Goal: Task Accomplishment & Management: Manage account settings

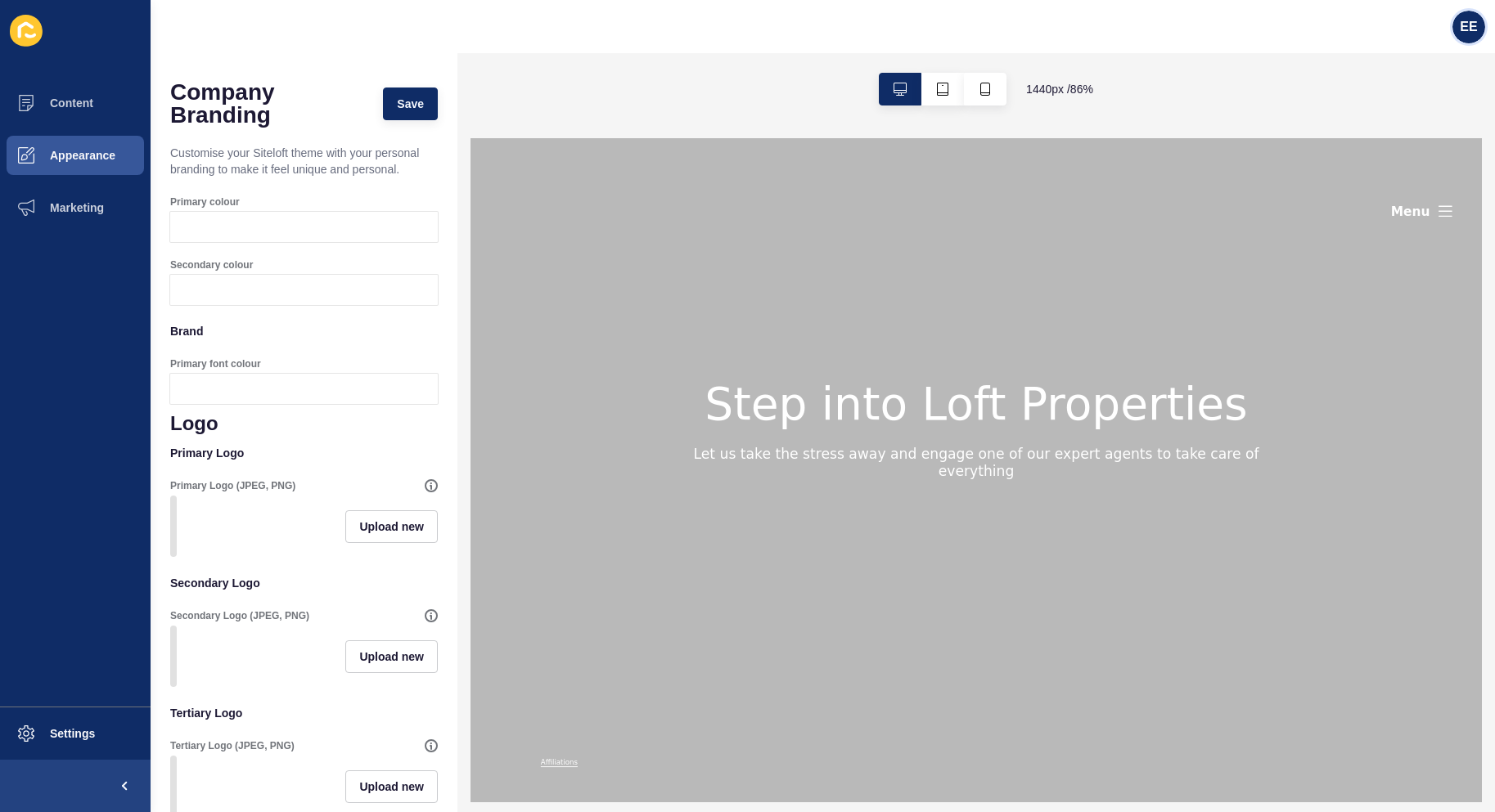
click at [1469, 30] on span "EE" at bounding box center [1469, 26] width 18 height 17
click at [1397, 137] on link "Logout" at bounding box center [1428, 137] width 120 height 36
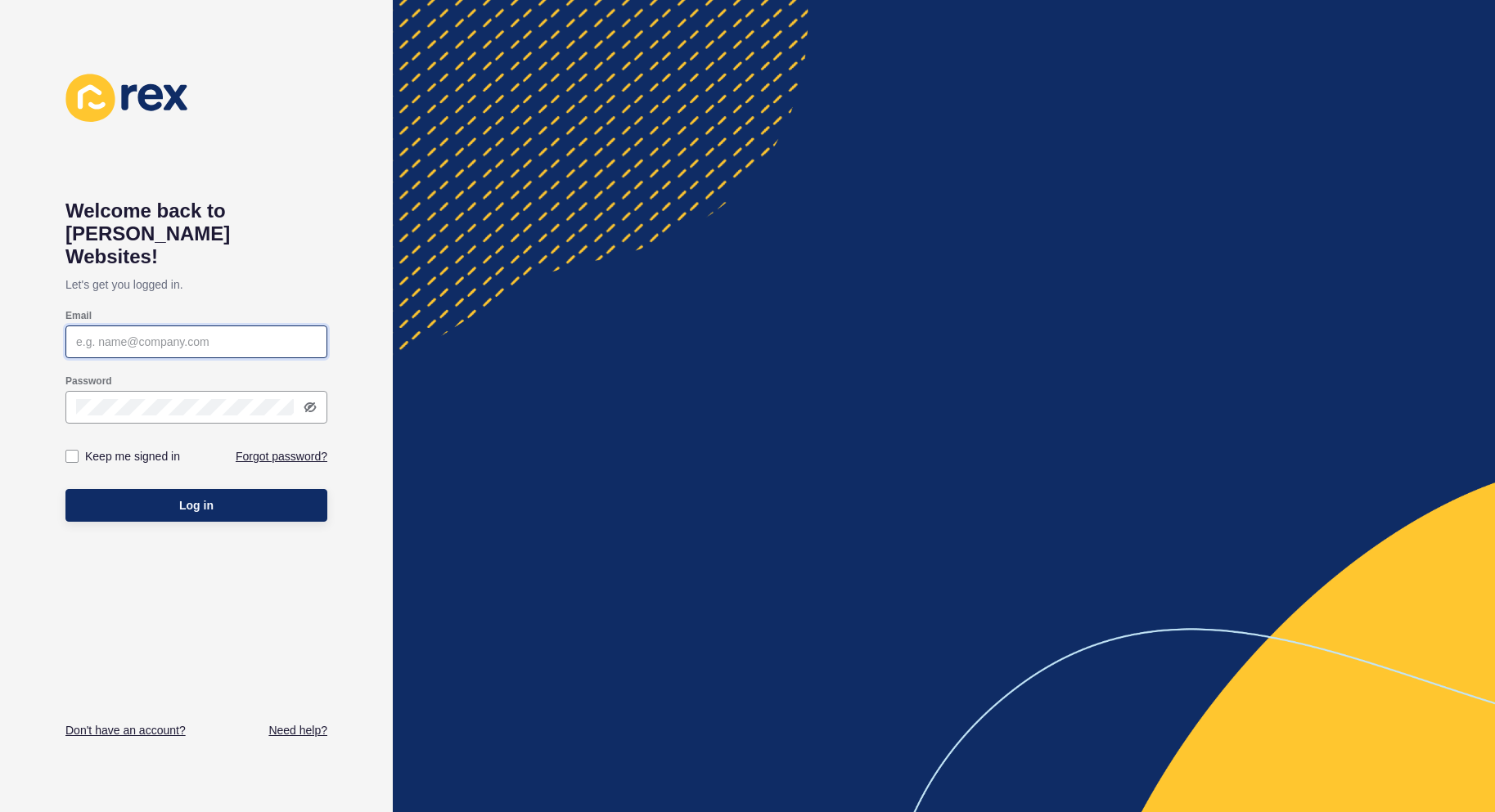
type input "[PERSON_NAME][EMAIL_ADDRESS][PERSON_NAME][DOMAIN_NAME]"
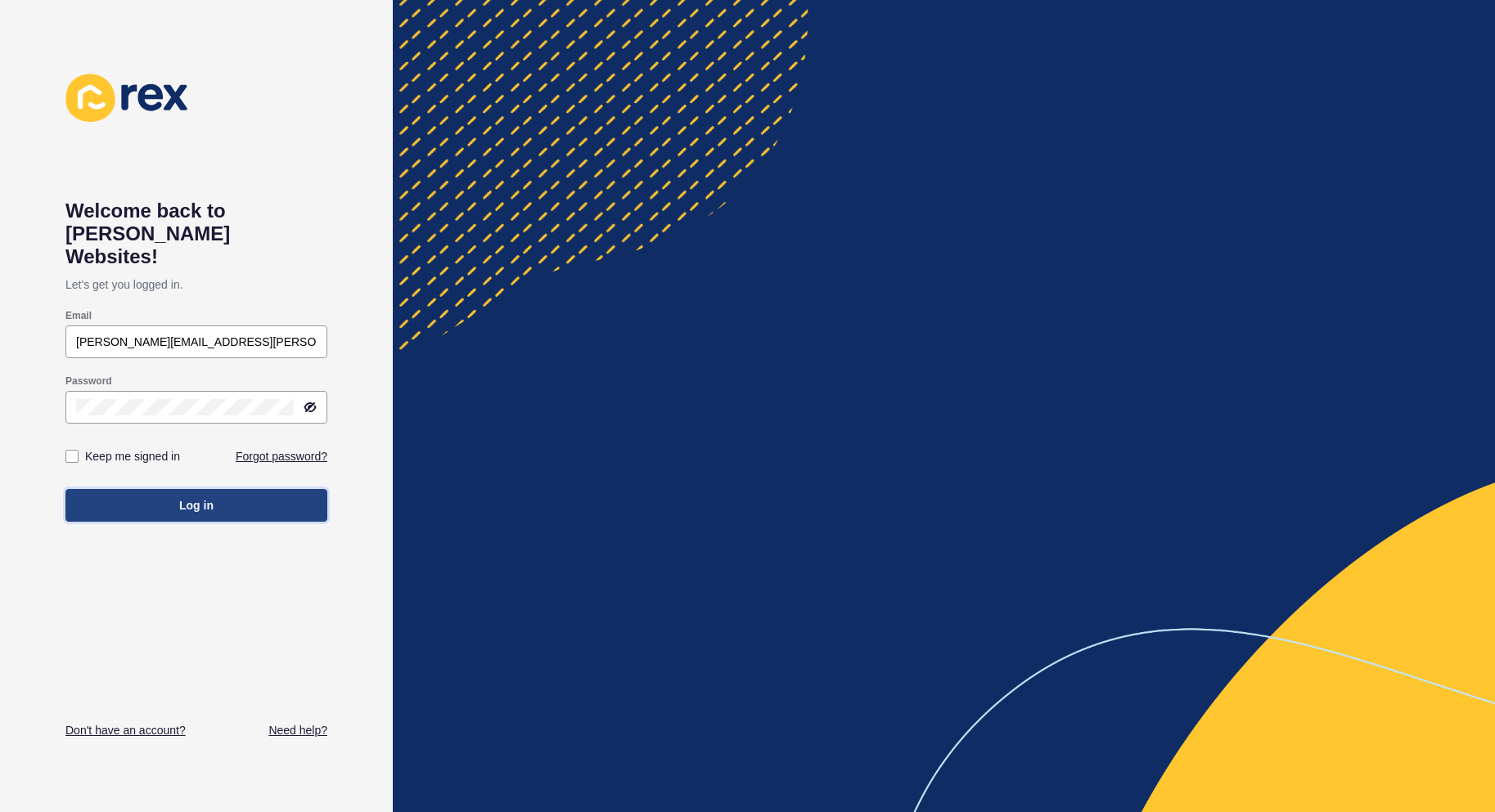
click at [295, 489] on button "Log in" at bounding box center [196, 506] width 262 height 33
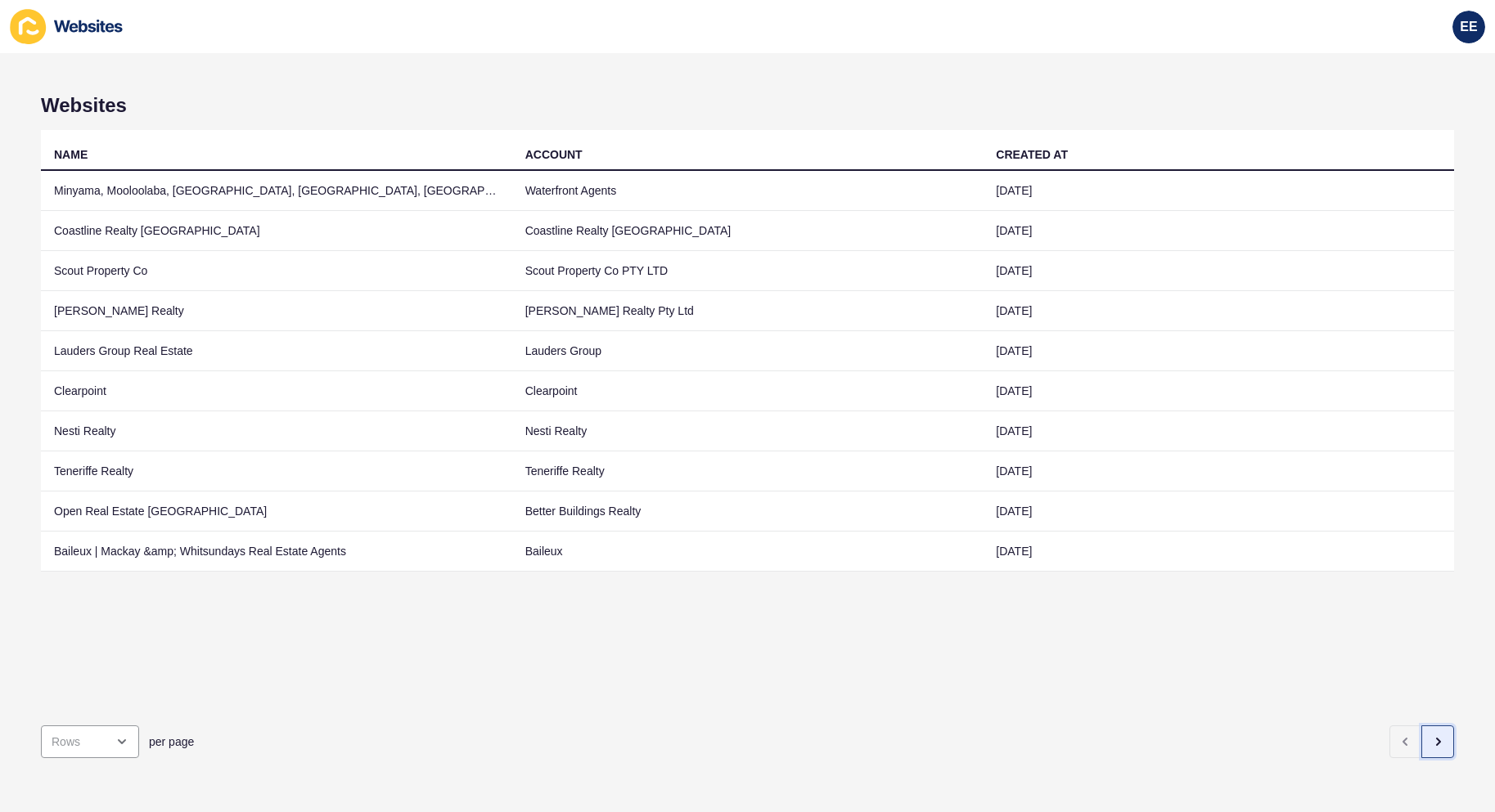
click at [1426, 725] on button "button" at bounding box center [1438, 742] width 33 height 33
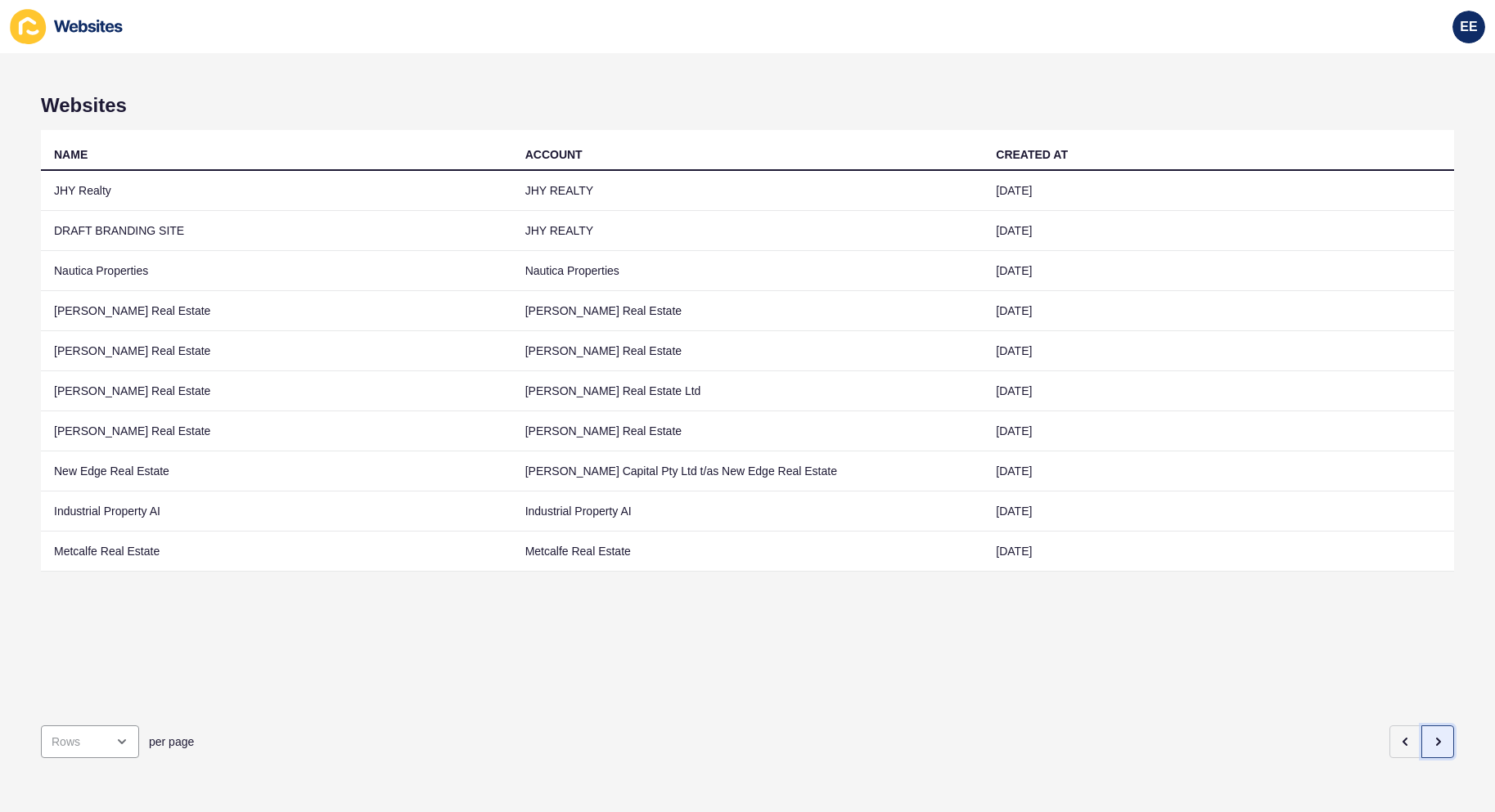
click at [1432, 735] on icon "button" at bounding box center [1437, 741] width 13 height 13
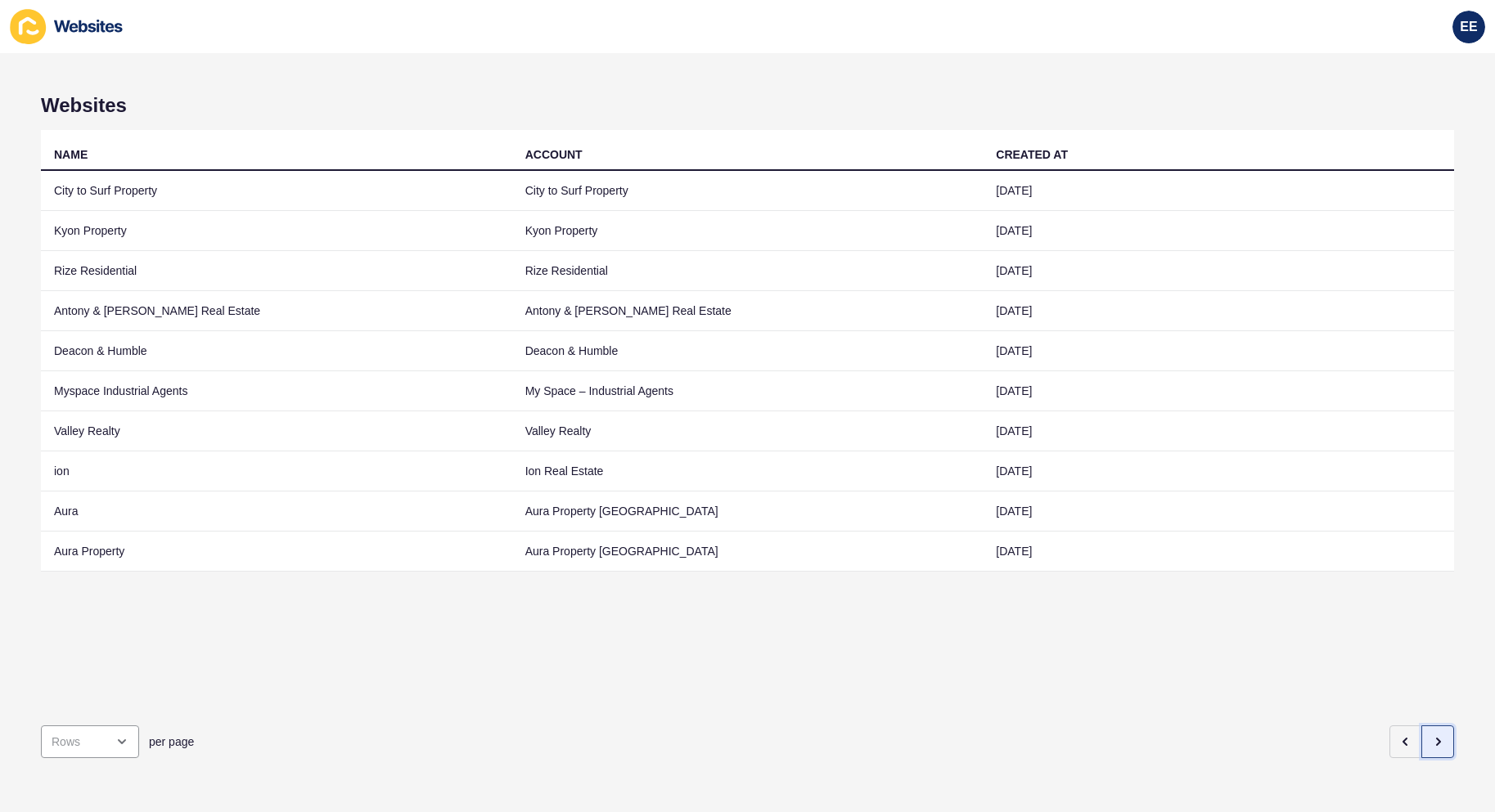
click at [1432, 735] on icon "button" at bounding box center [1437, 741] width 13 height 13
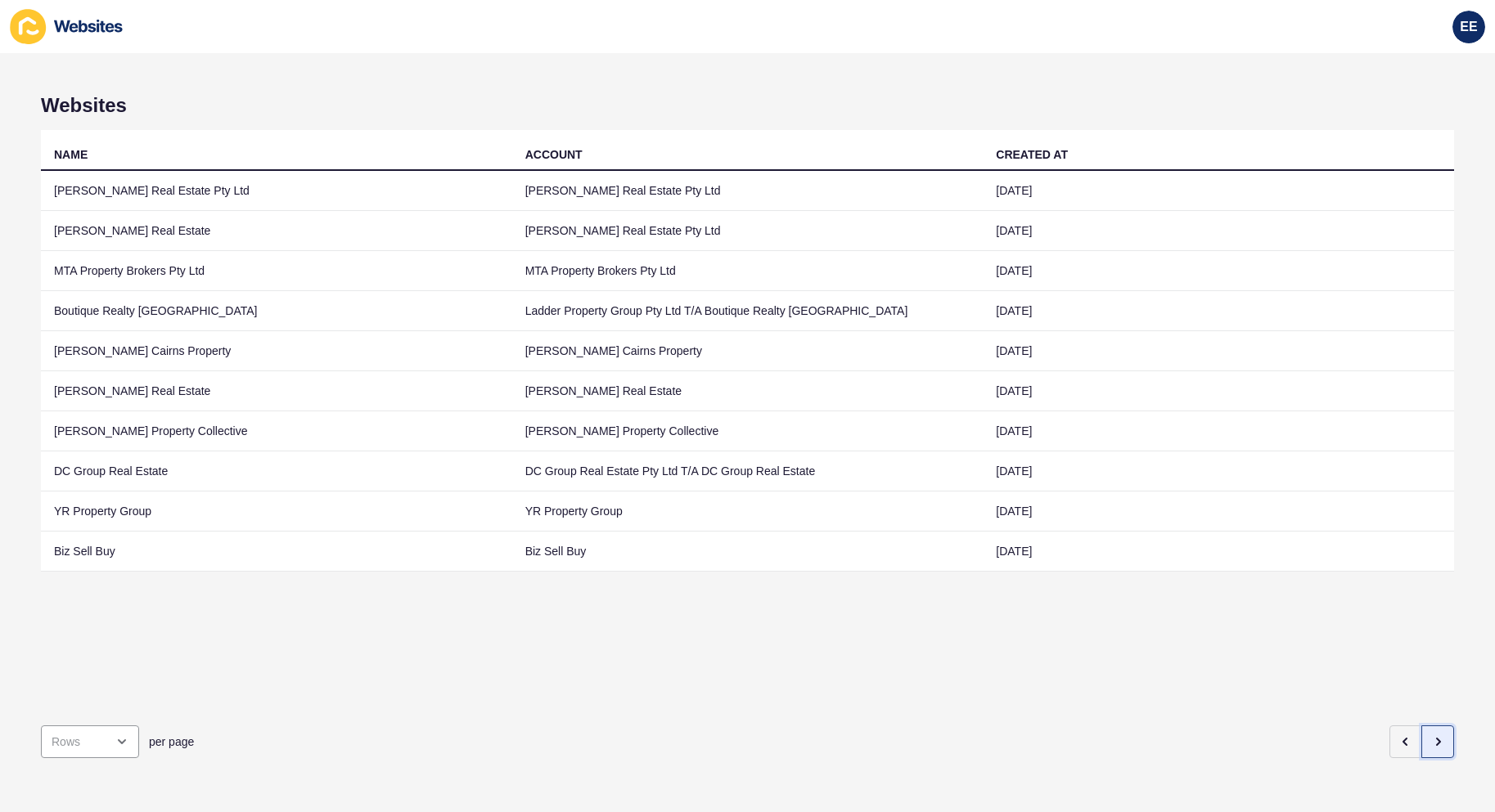
click at [1432, 735] on icon "button" at bounding box center [1437, 741] width 13 height 13
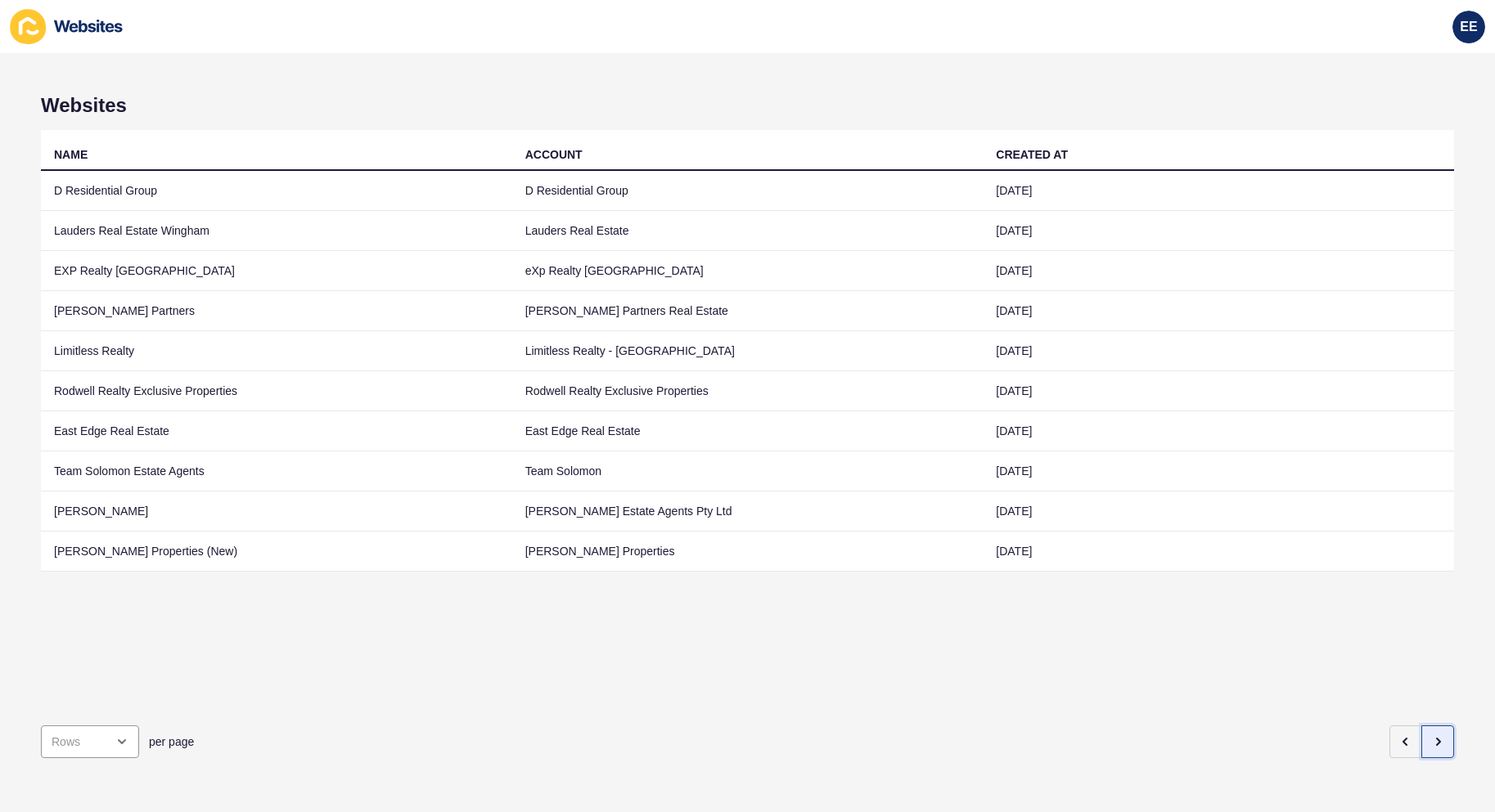
click at [1432, 735] on icon "button" at bounding box center [1437, 741] width 13 height 13
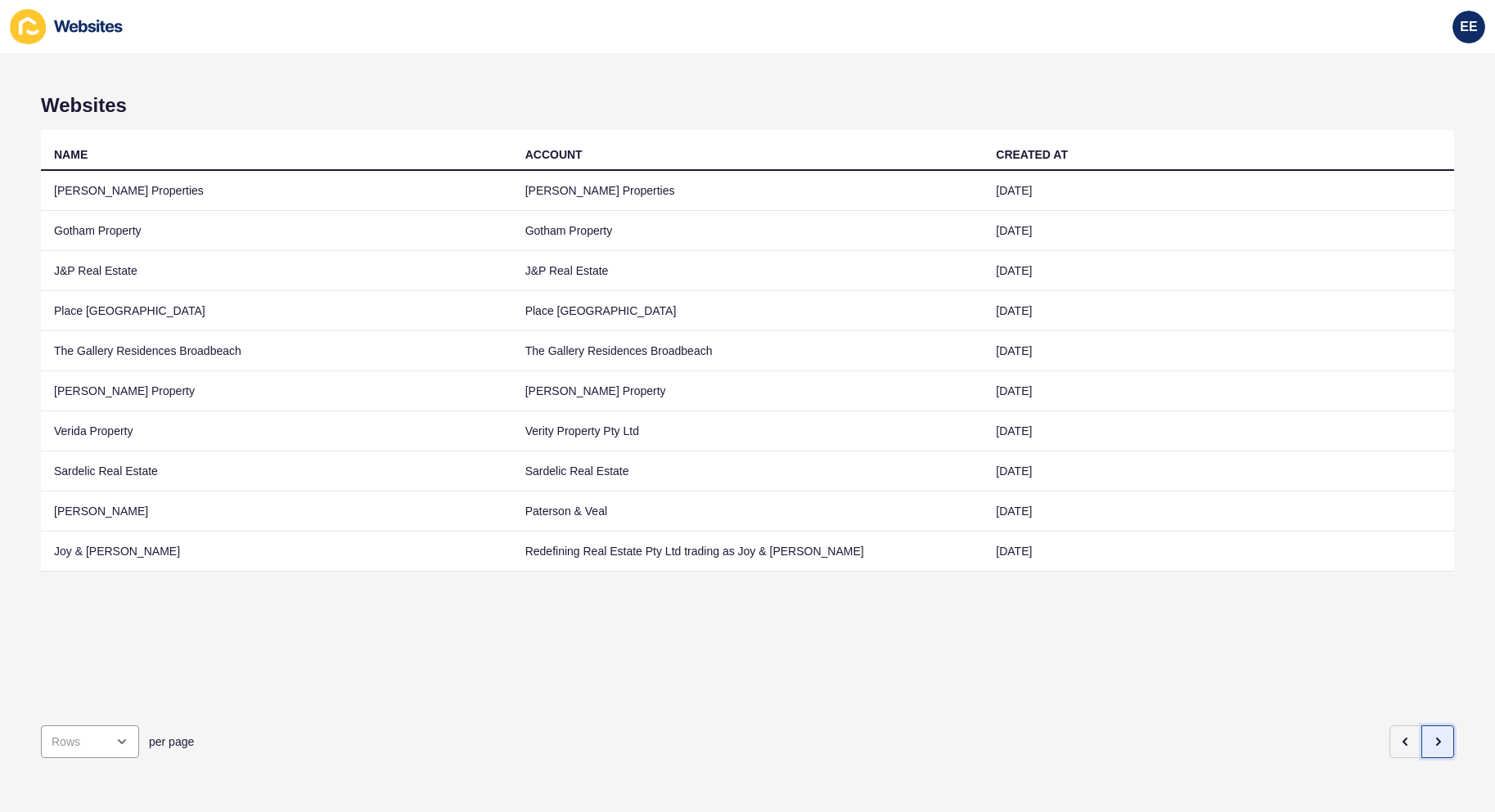
click at [1432, 735] on icon "button" at bounding box center [1437, 741] width 13 height 13
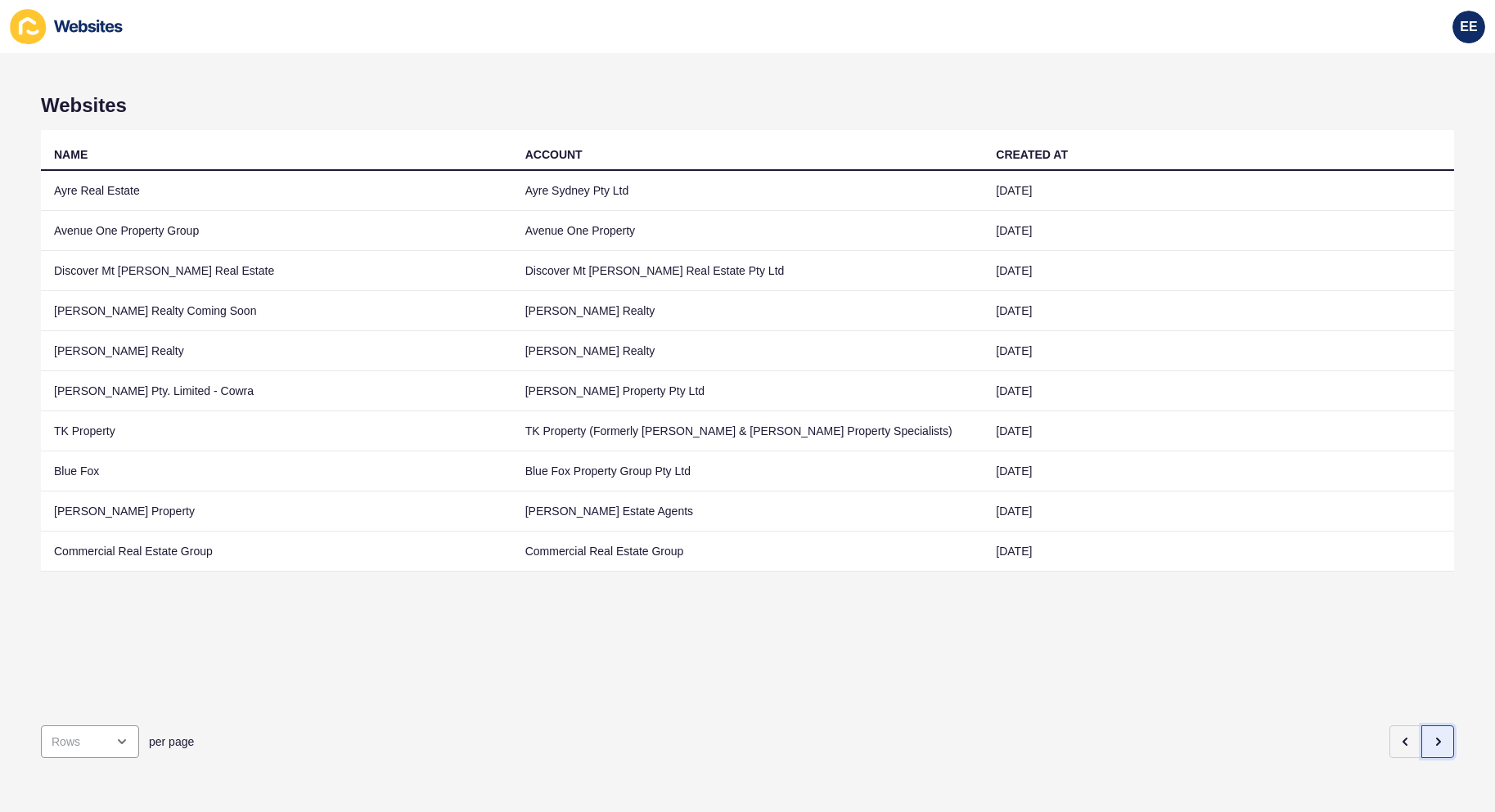
click at [1432, 735] on icon "button" at bounding box center [1437, 741] width 13 height 13
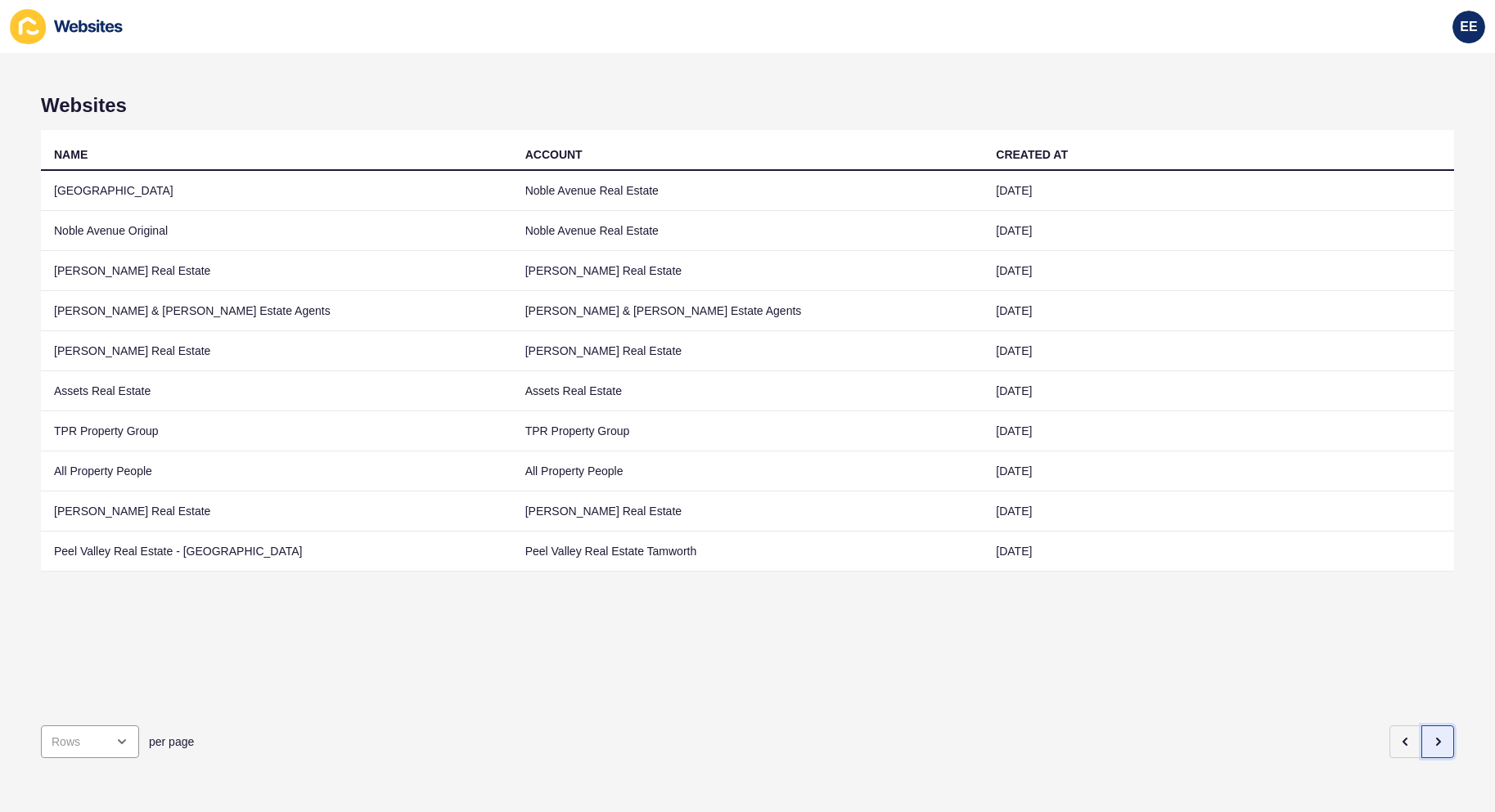
click at [1433, 725] on button "button" at bounding box center [1438, 742] width 33 height 33
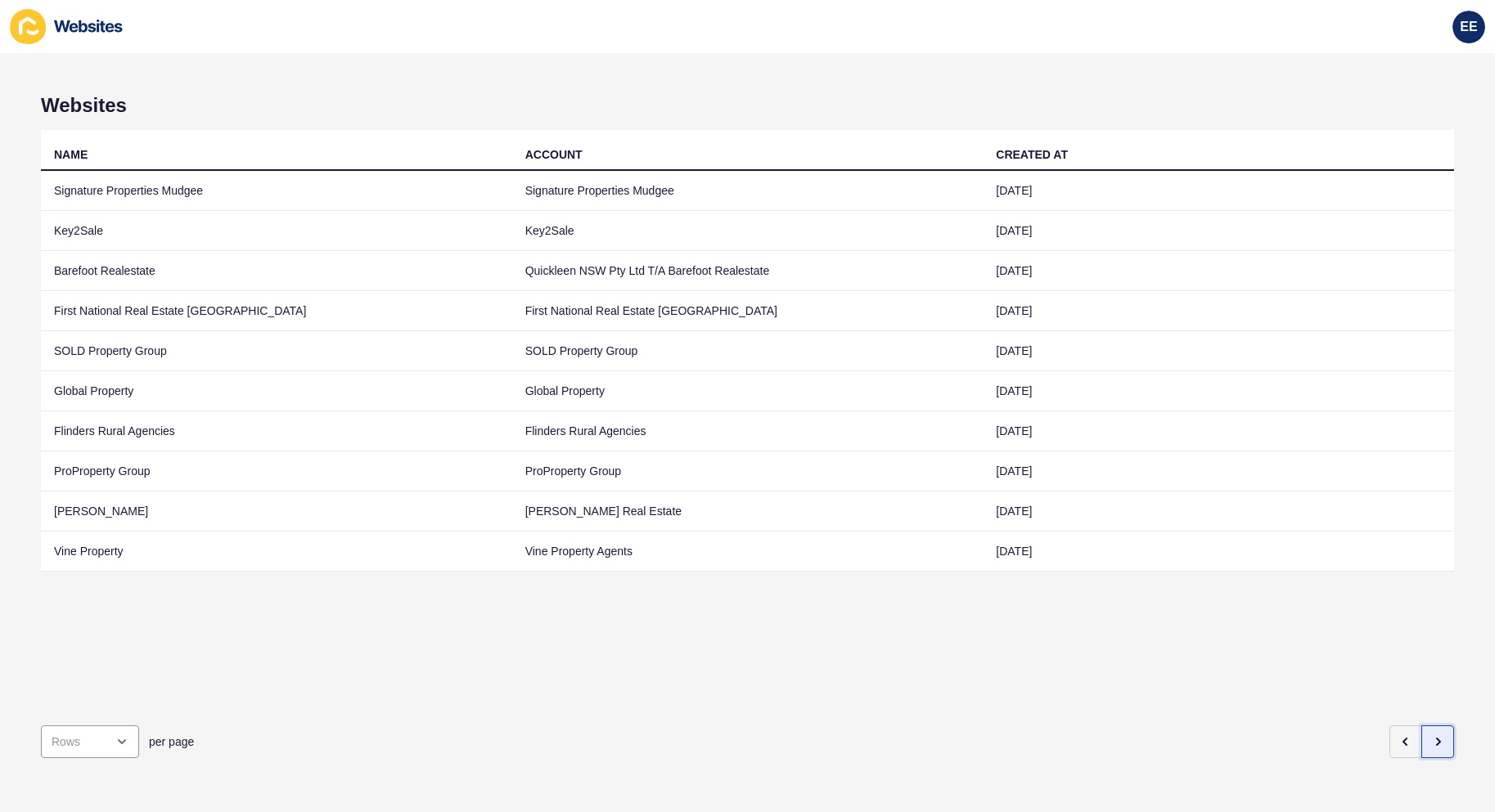
click at [1433, 731] on button "button" at bounding box center [1438, 742] width 33 height 33
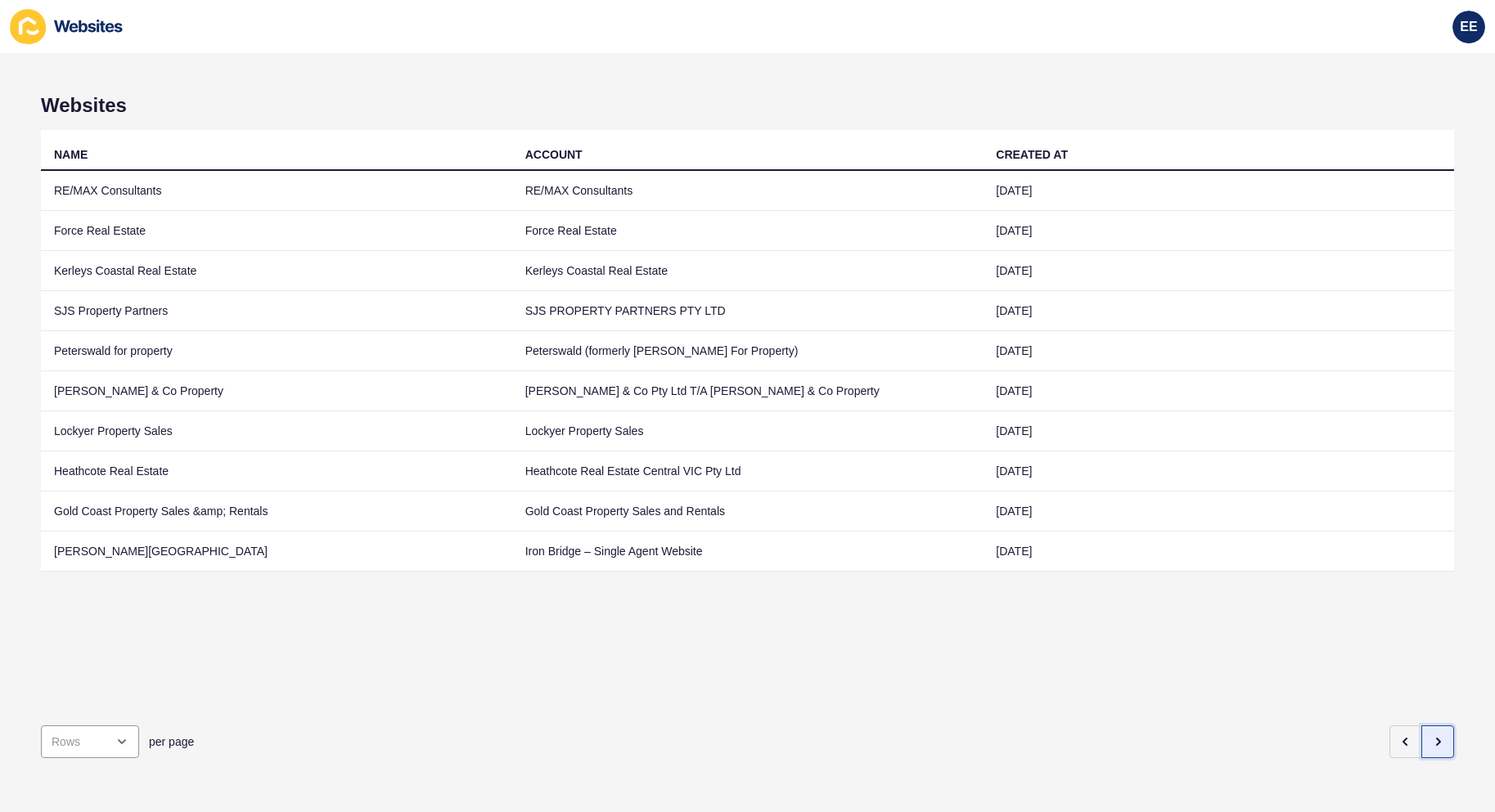
click at [1433, 731] on button "button" at bounding box center [1438, 742] width 33 height 33
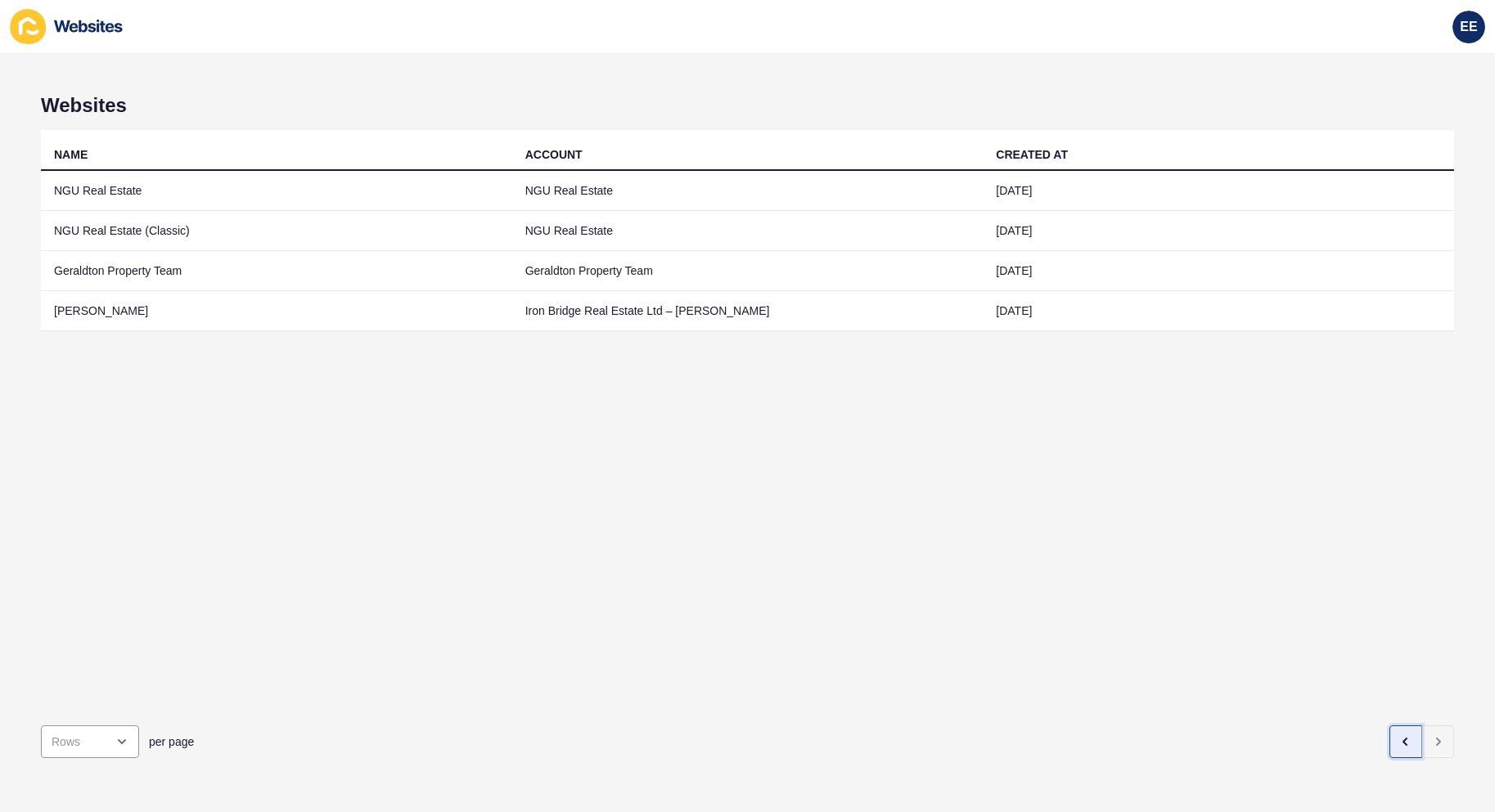
click at [1399, 735] on icon "button" at bounding box center [1405, 741] width 13 height 13
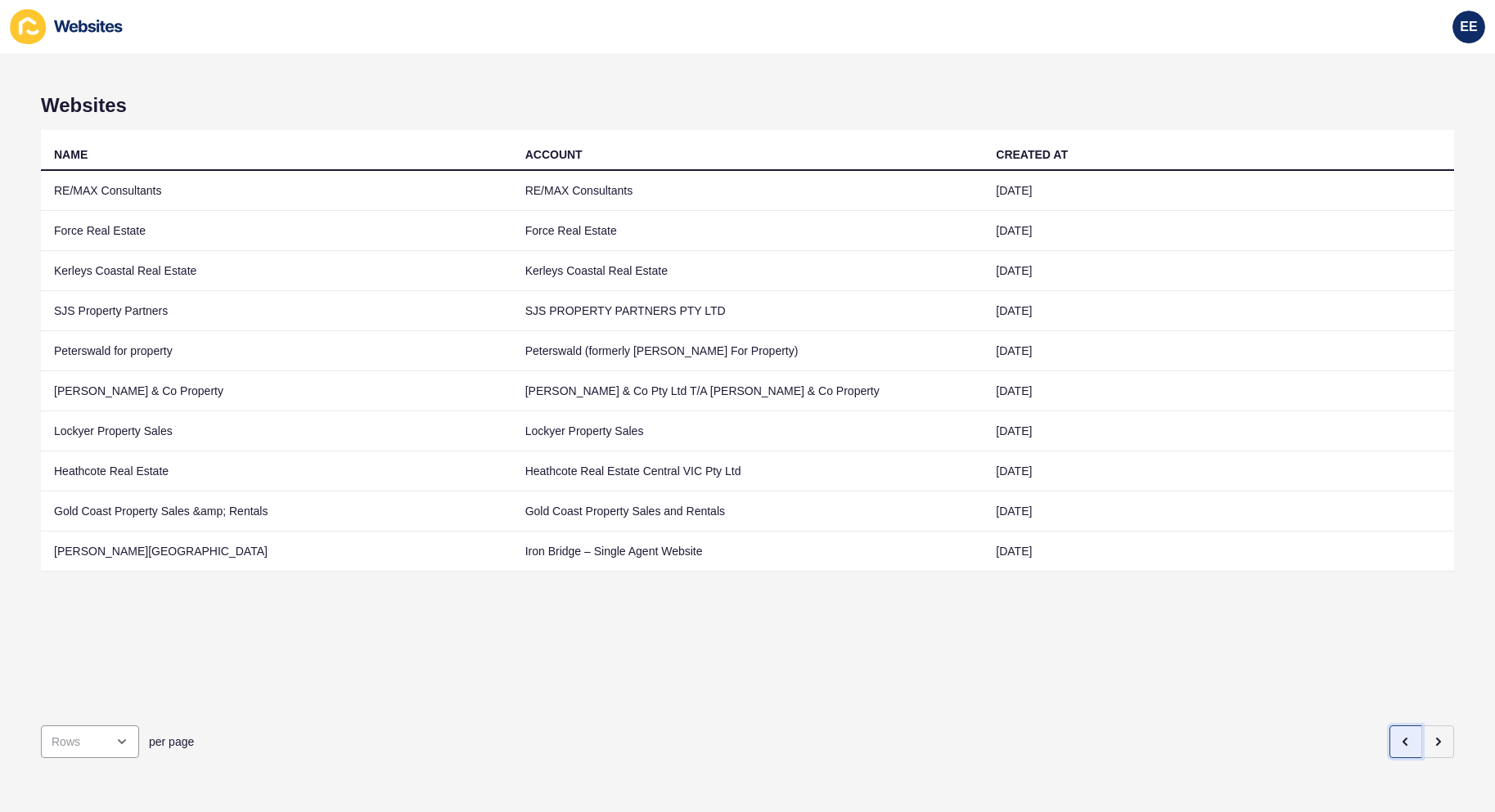
click at [1399, 735] on icon "button" at bounding box center [1405, 741] width 13 height 13
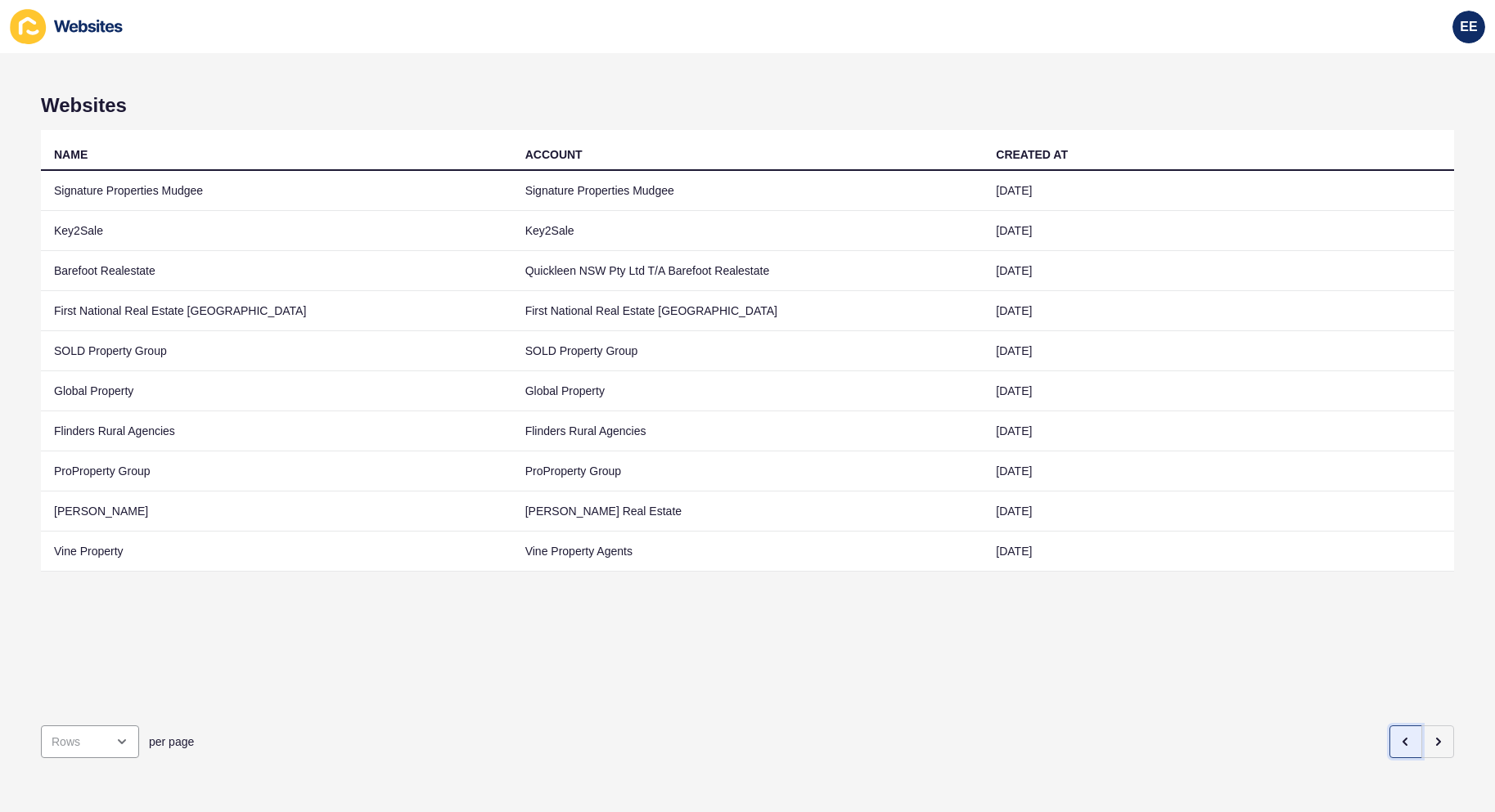
click at [1399, 735] on icon "button" at bounding box center [1405, 741] width 13 height 13
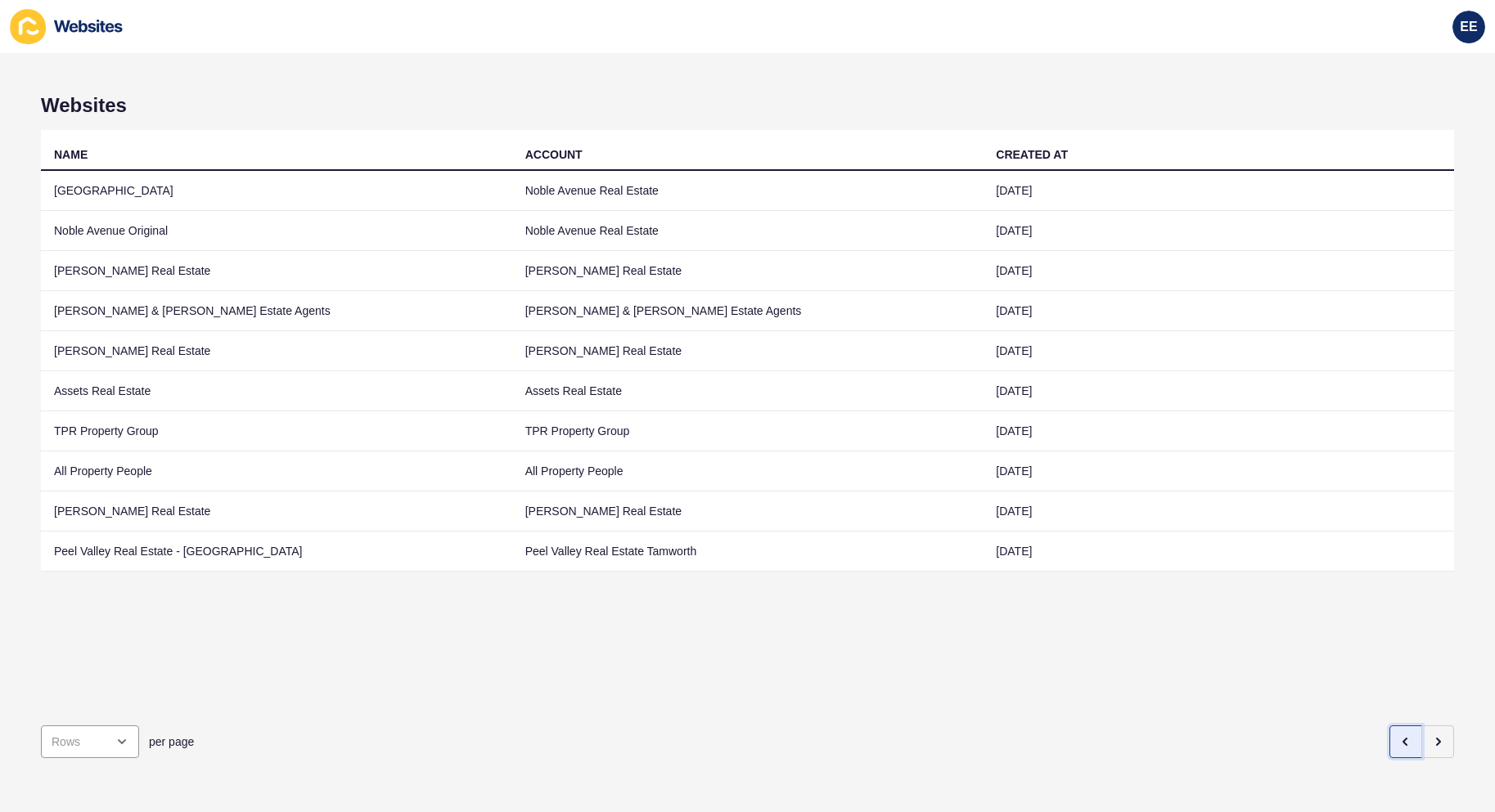
click at [1399, 735] on icon "button" at bounding box center [1405, 741] width 13 height 13
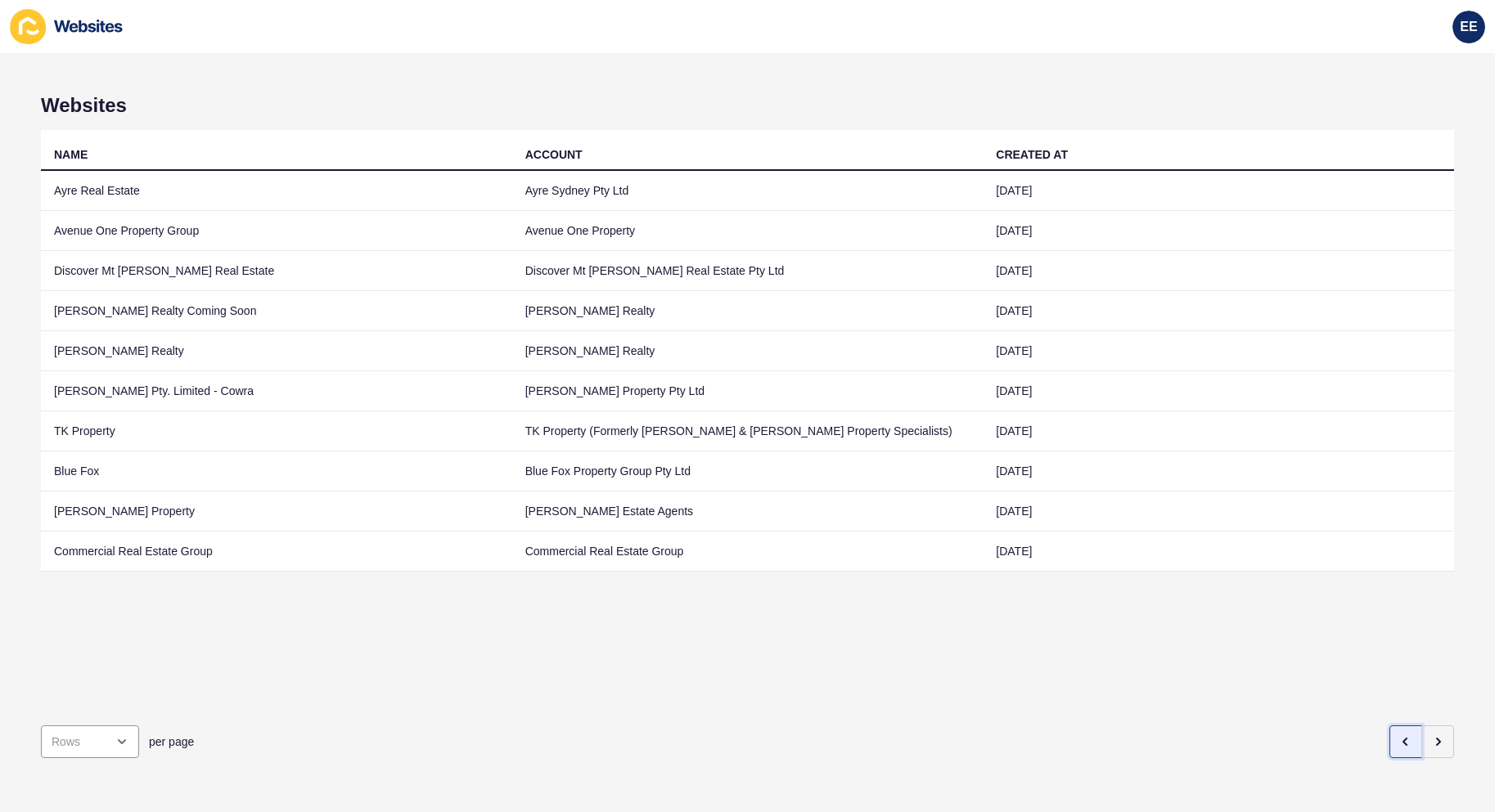
click at [1399, 735] on icon "button" at bounding box center [1405, 741] width 13 height 13
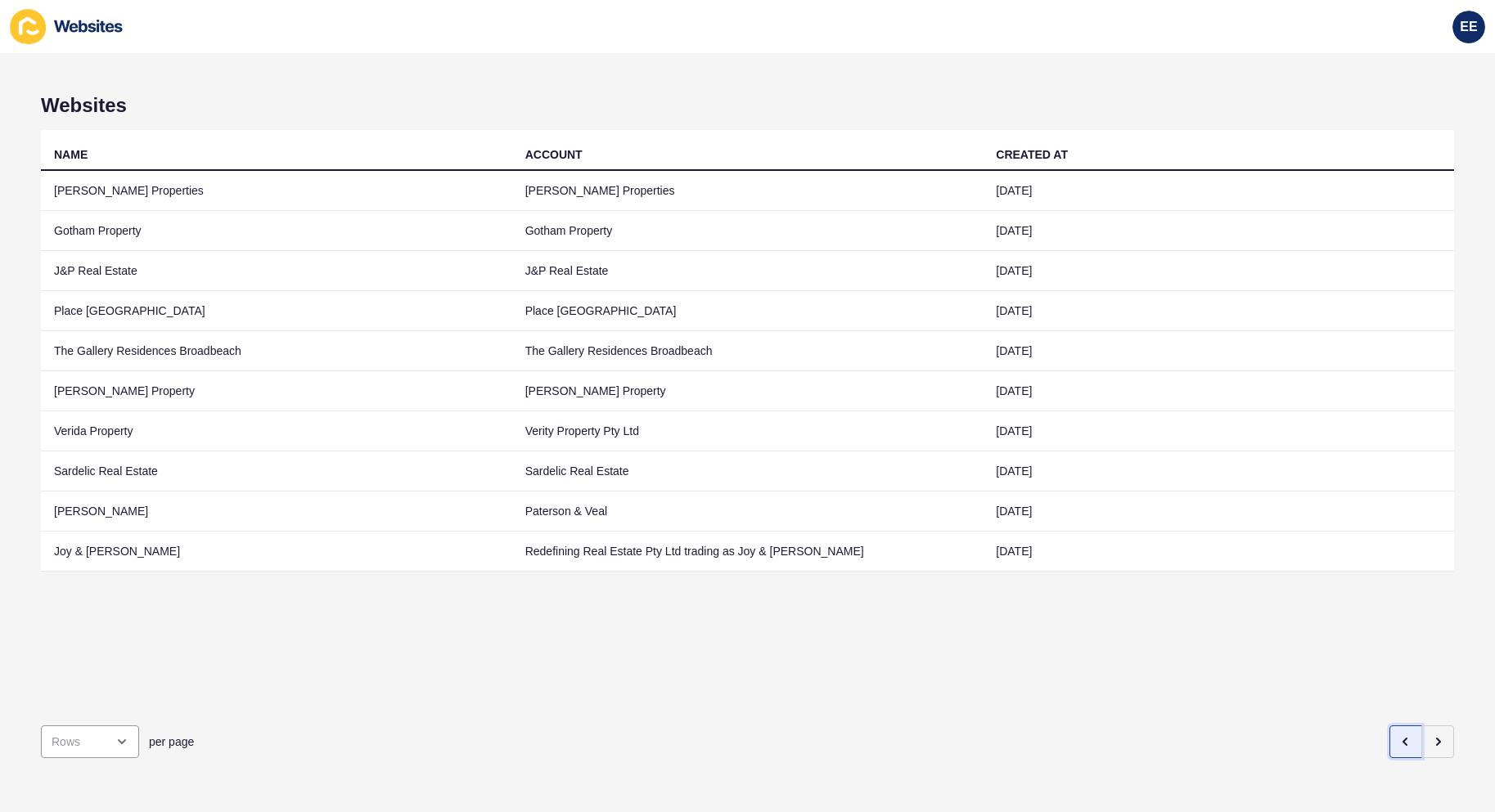
click at [1399, 735] on icon "button" at bounding box center [1405, 741] width 13 height 13
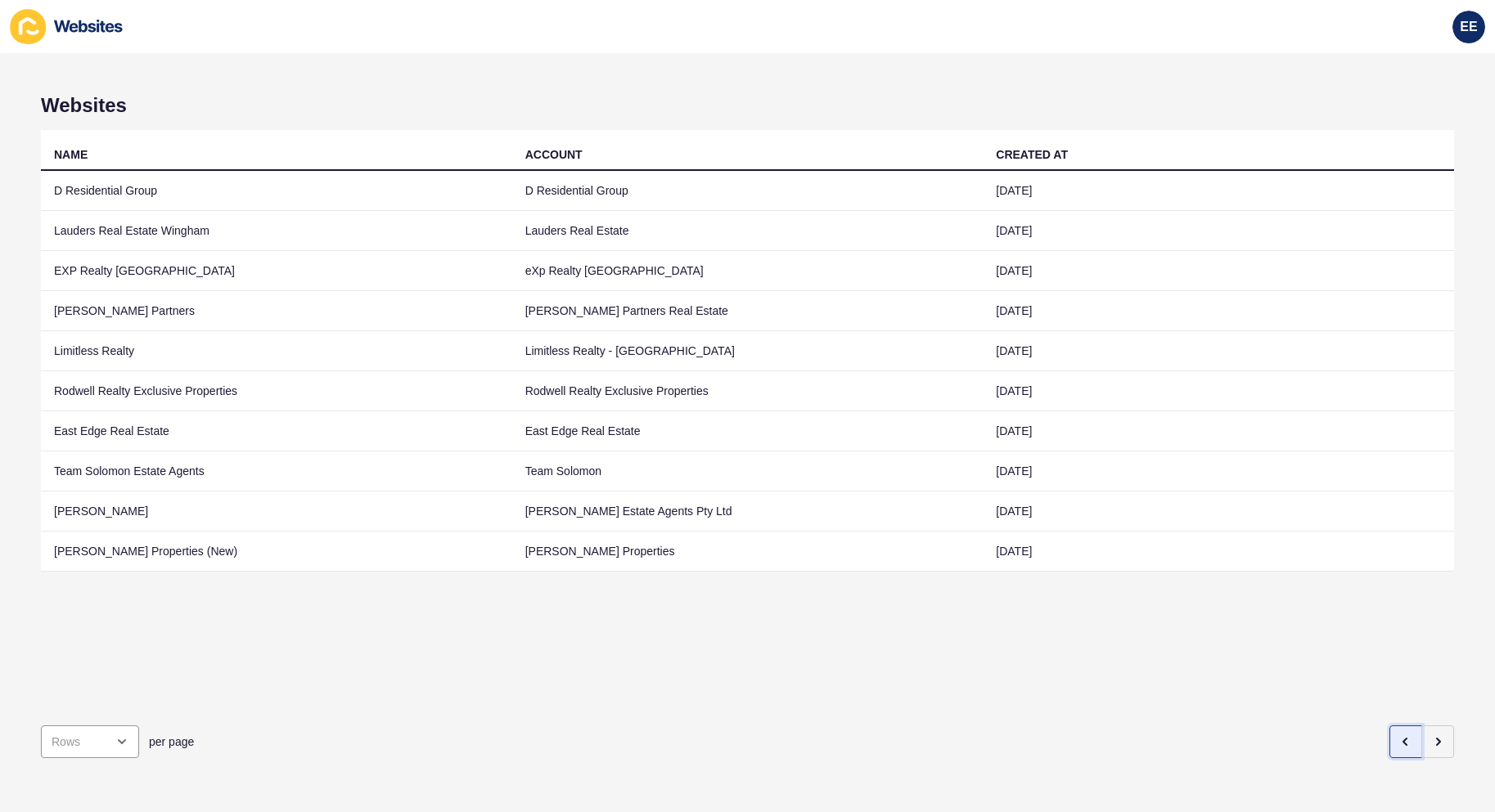
click at [1403, 739] on icon "button" at bounding box center [1404, 742] width 3 height 7
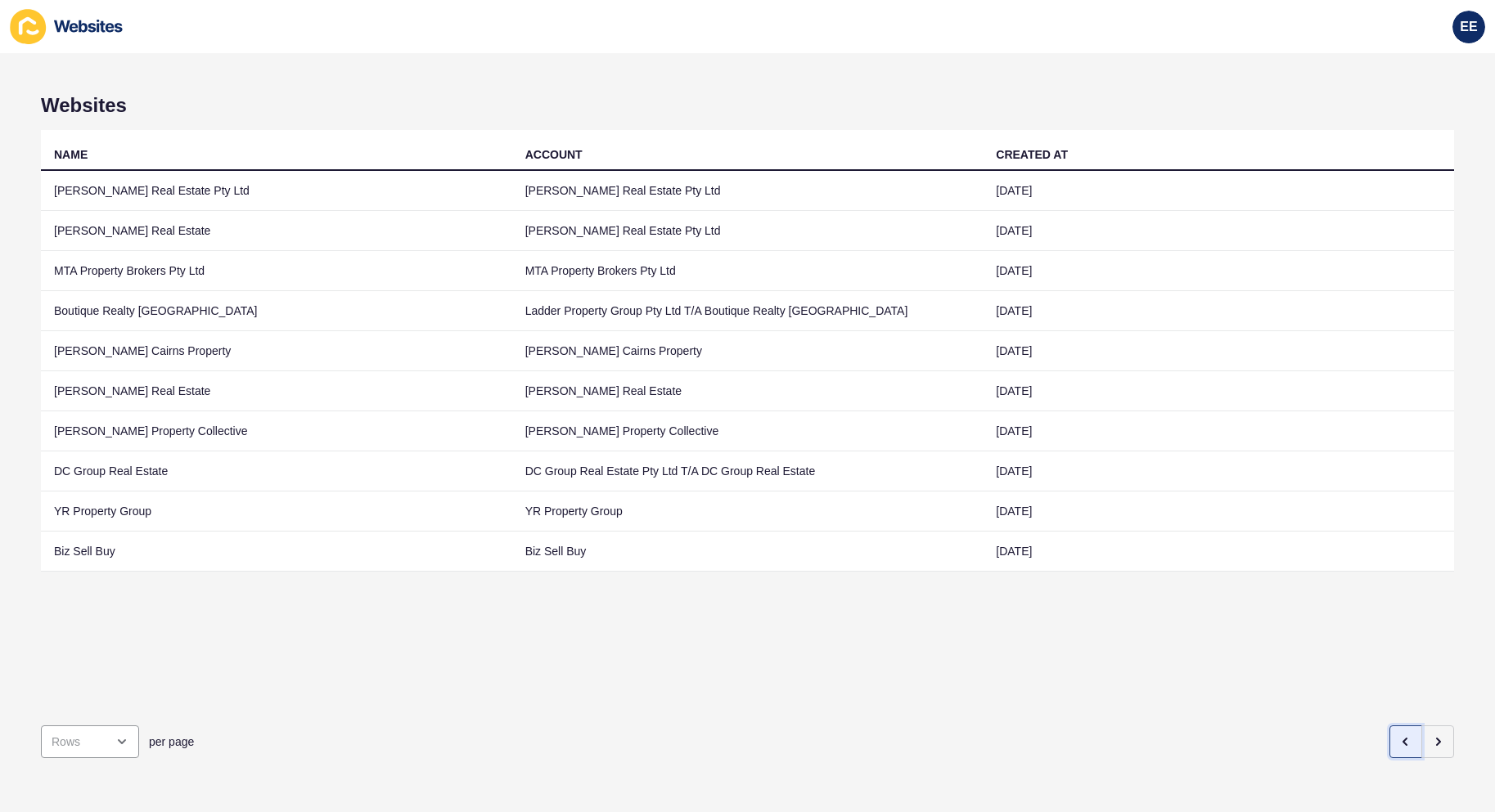
click at [1403, 739] on icon "button" at bounding box center [1404, 742] width 3 height 7
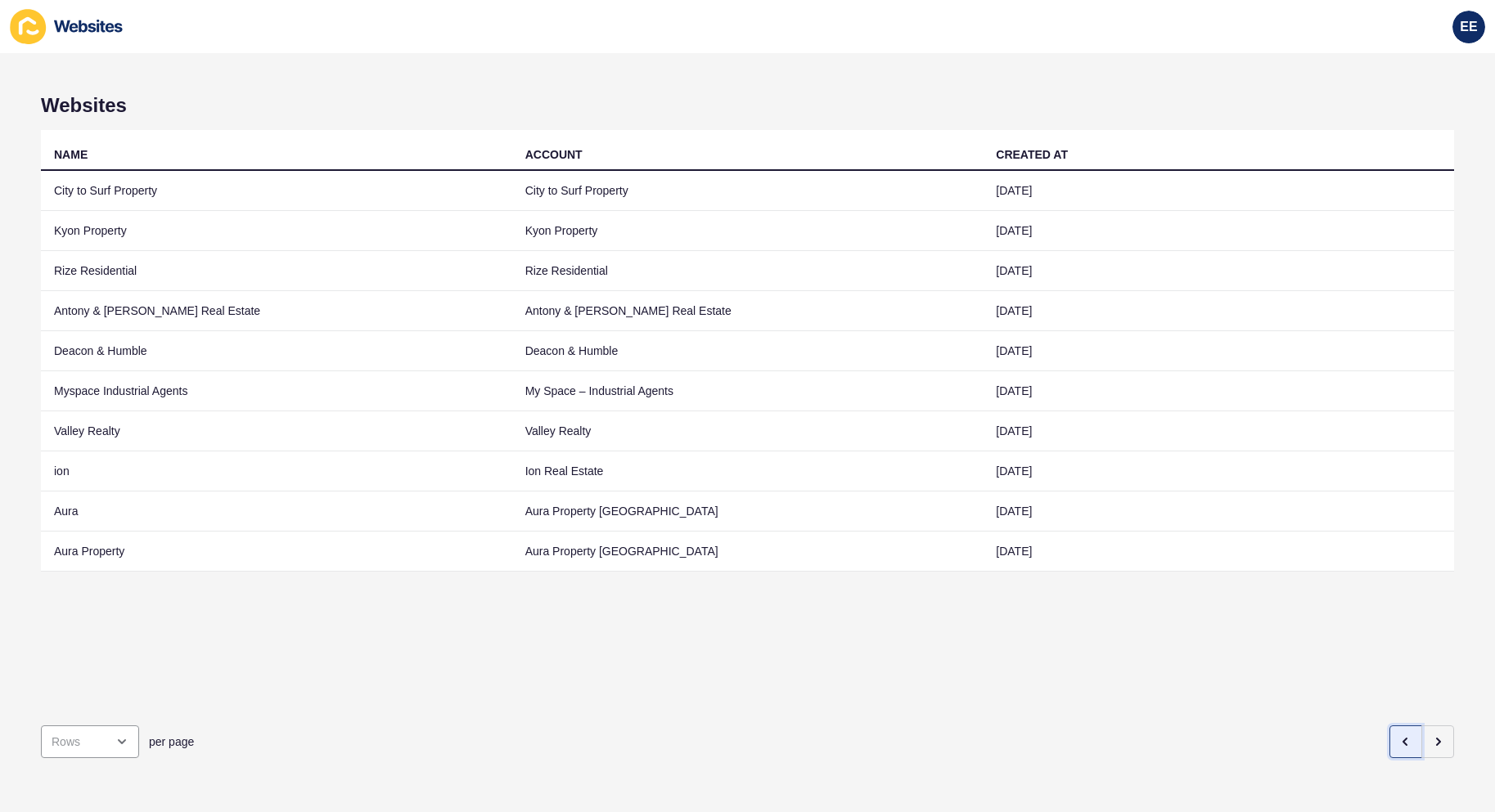
click at [1403, 739] on icon "button" at bounding box center [1404, 742] width 3 height 7
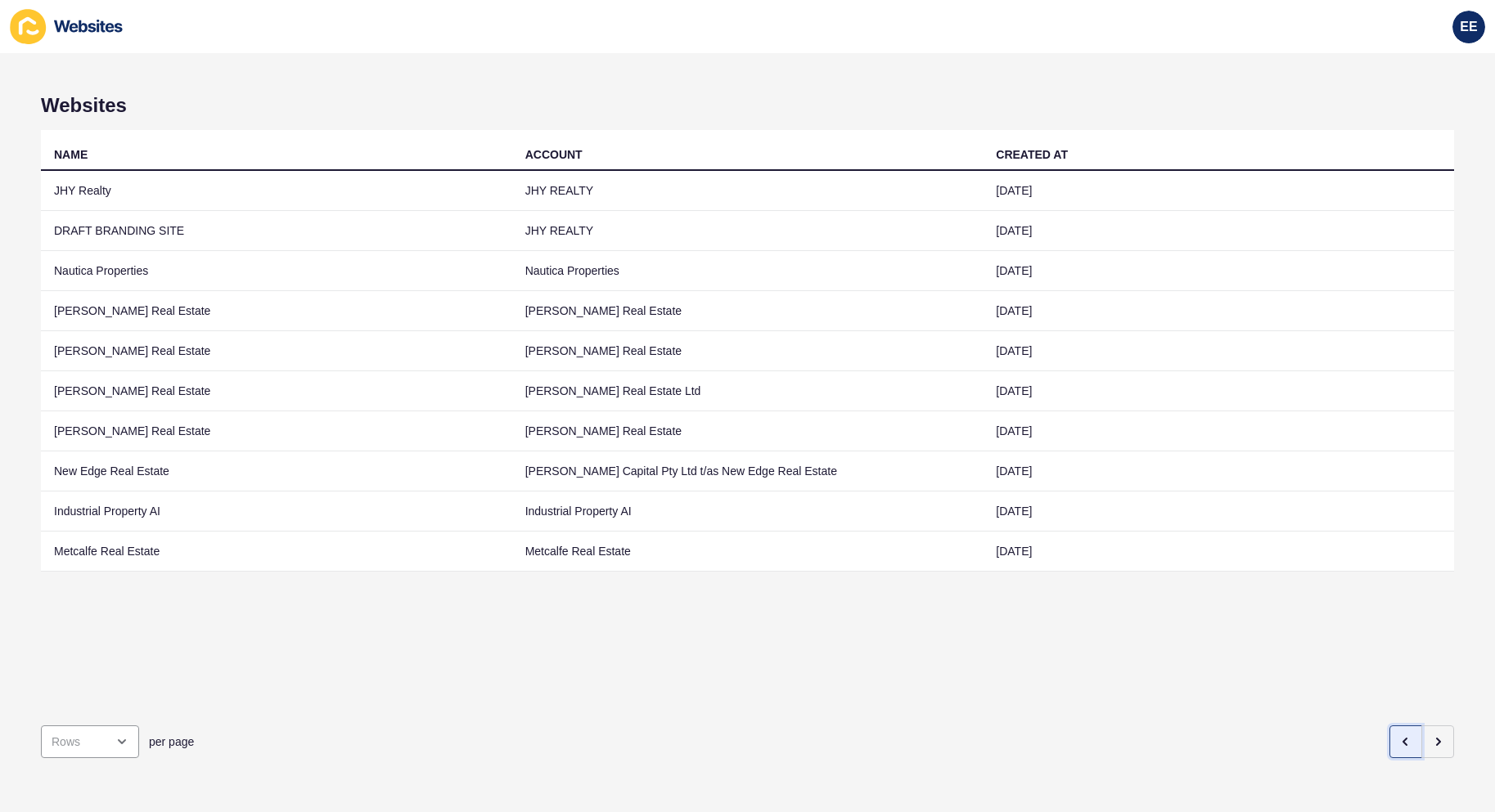
click at [1403, 739] on icon "button" at bounding box center [1404, 742] width 3 height 7
